Goal: Check status: Check status

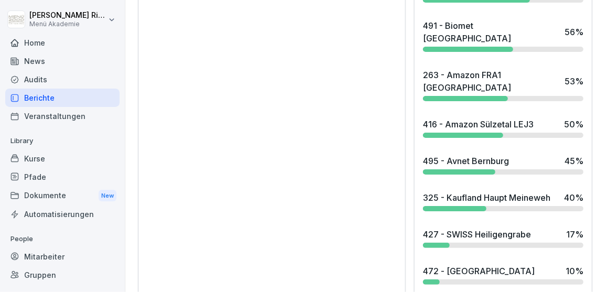
scroll to position [1095, 0]
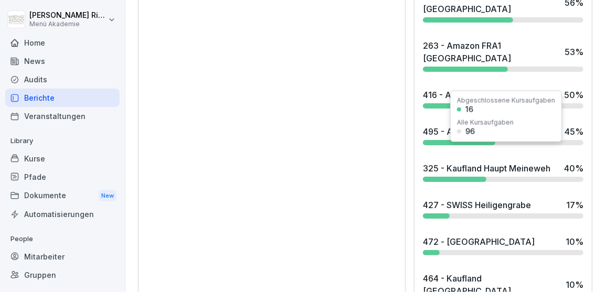
click at [488, 199] on div "427 - SWISS Heiligengrabe" at bounding box center [477, 205] width 108 height 13
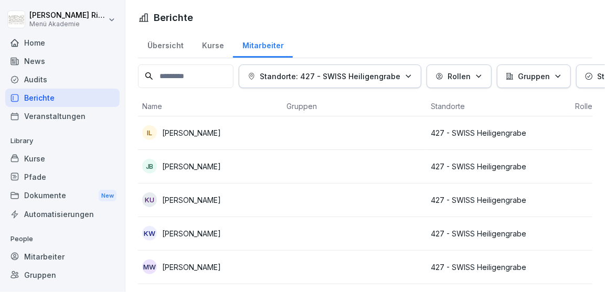
click at [202, 136] on p "[PERSON_NAME]" at bounding box center [191, 132] width 59 height 11
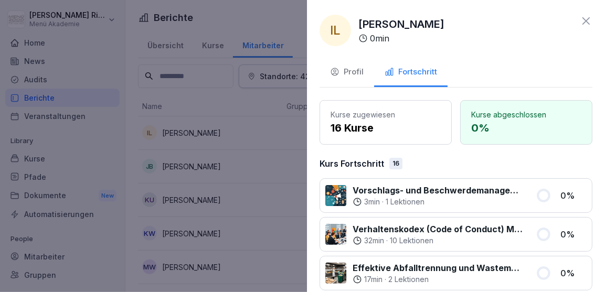
click at [589, 19] on icon at bounding box center [586, 21] width 13 height 13
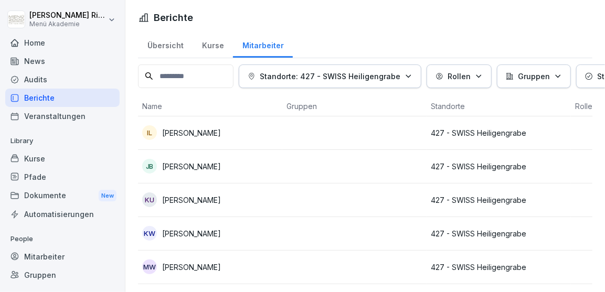
click at [204, 168] on div "JB [PERSON_NAME]" at bounding box center [210, 166] width 136 height 15
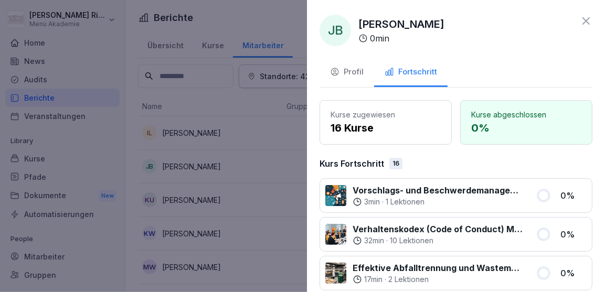
click at [586, 20] on icon at bounding box center [586, 21] width 13 height 13
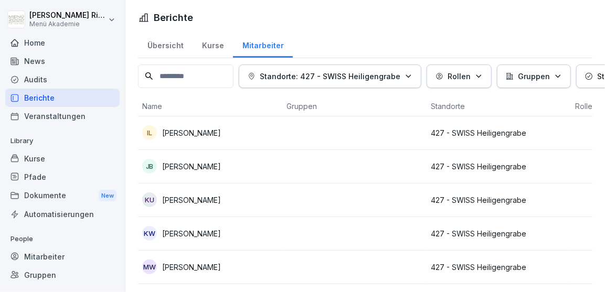
click at [183, 198] on p "[PERSON_NAME]" at bounding box center [191, 200] width 59 height 11
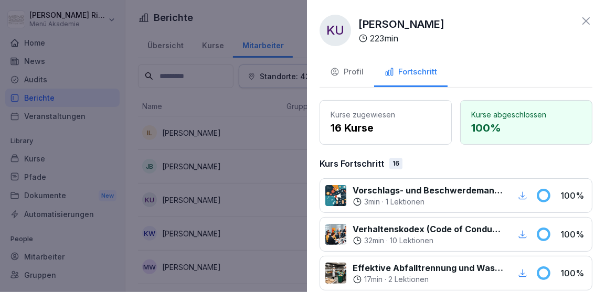
click at [589, 22] on icon at bounding box center [586, 21] width 13 height 13
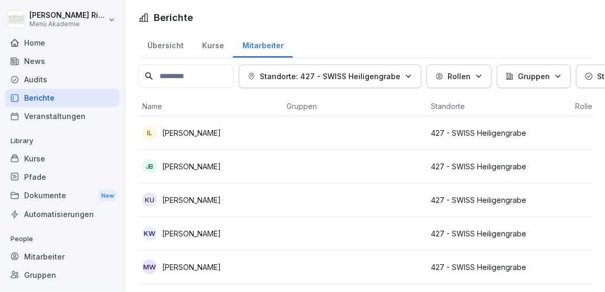
click at [203, 237] on p "[PERSON_NAME]" at bounding box center [191, 233] width 59 height 11
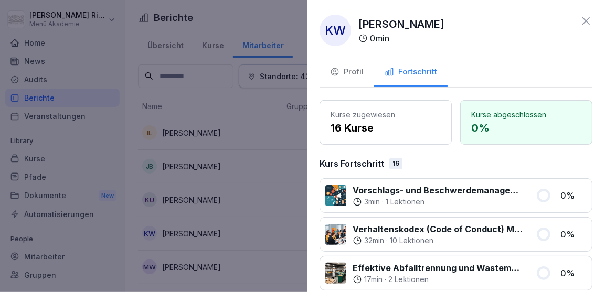
click at [590, 24] on icon at bounding box center [586, 21] width 13 height 13
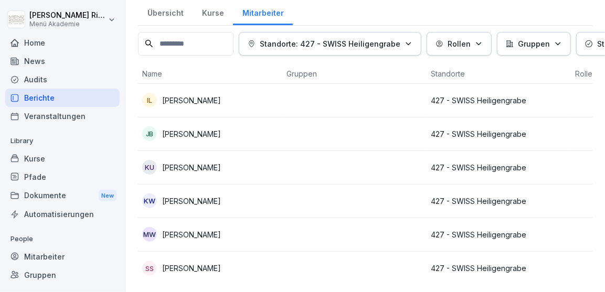
click at [189, 236] on p "[PERSON_NAME]" at bounding box center [191, 234] width 59 height 11
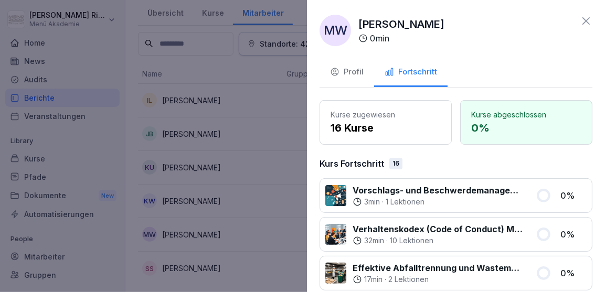
click at [584, 22] on icon at bounding box center [586, 21] width 13 height 13
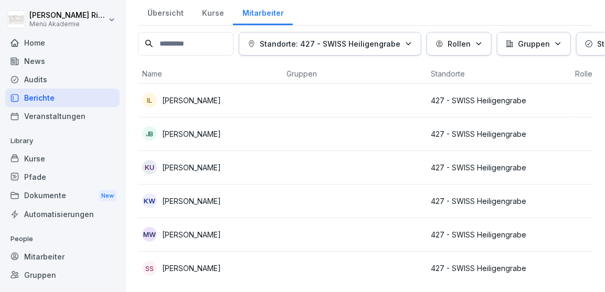
click at [205, 268] on p "[PERSON_NAME]" at bounding box center [191, 268] width 59 height 11
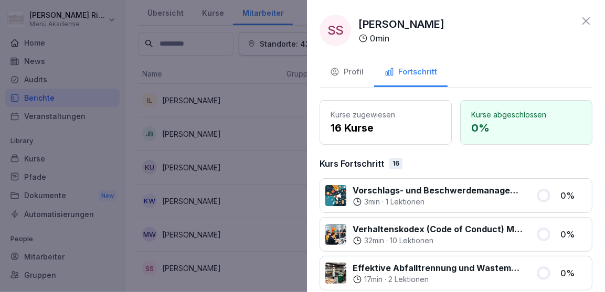
click at [589, 21] on icon at bounding box center [586, 21] width 13 height 13
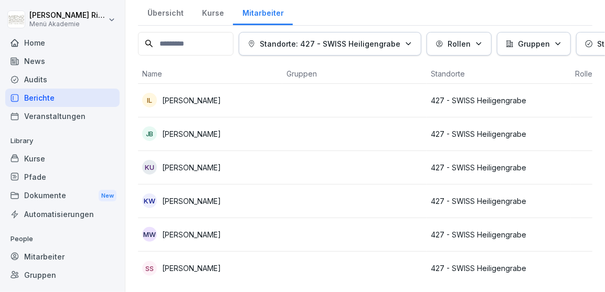
click at [164, 13] on div "Übersicht" at bounding box center [165, 11] width 55 height 27
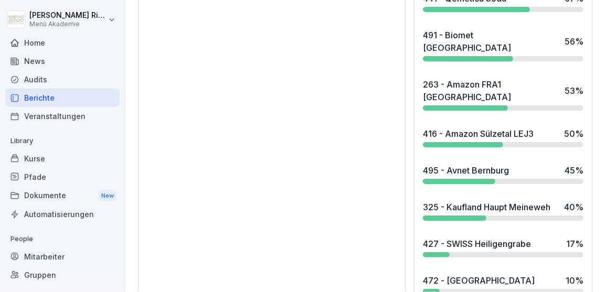
scroll to position [1113, 0]
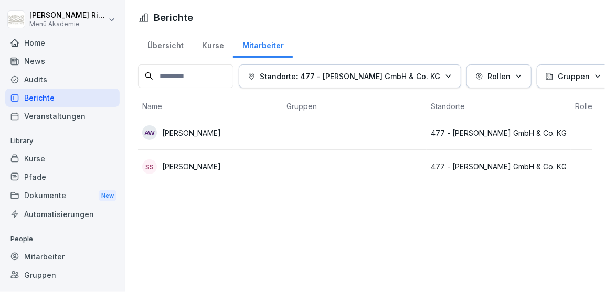
click at [191, 169] on p "[PERSON_NAME]" at bounding box center [191, 166] width 59 height 11
